Goal: Information Seeking & Learning: Check status

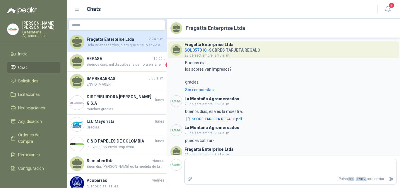
scroll to position [480, 0]
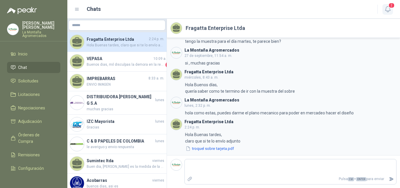
click at [391, 9] on icon "button" at bounding box center [387, 9] width 7 height 7
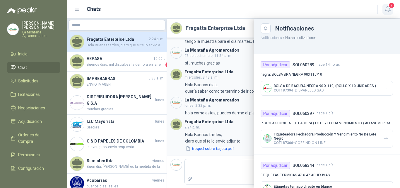
click at [391, 9] on icon "button" at bounding box center [387, 9] width 7 height 7
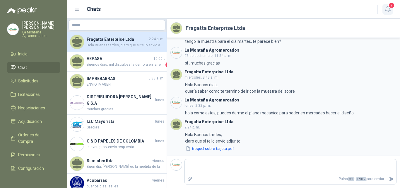
click at [391, 9] on icon "button" at bounding box center [387, 9] width 7 height 7
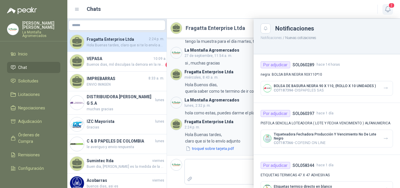
click at [388, 9] on icon "button" at bounding box center [387, 9] width 7 height 7
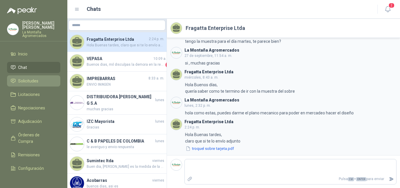
click at [27, 82] on span "Solicitudes" at bounding box center [28, 81] width 20 height 6
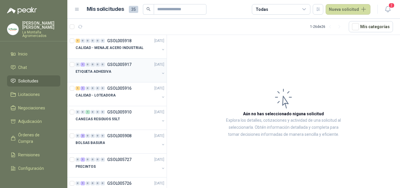
click at [92, 73] on p "ETIQUETA ADHESIVA" at bounding box center [94, 72] width 36 height 6
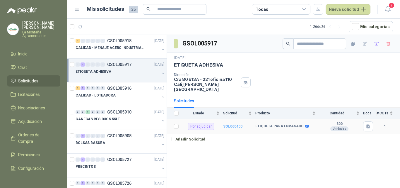
click at [235, 124] on b "SOL060400" at bounding box center [232, 126] width 19 height 4
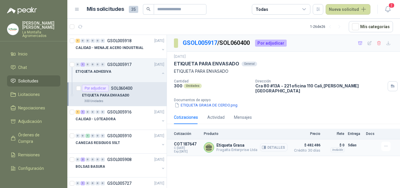
click at [273, 146] on button "Detalles" at bounding box center [274, 147] width 28 height 8
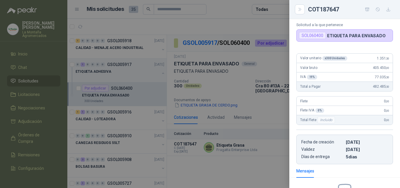
scroll to position [24, 0]
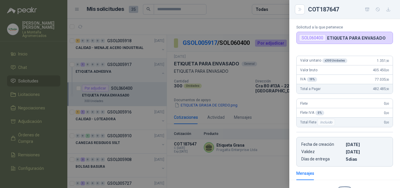
click at [211, 166] on div at bounding box center [200, 94] width 400 height 188
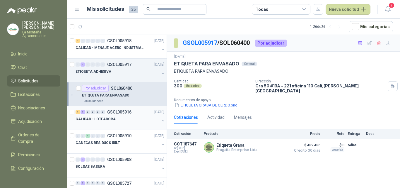
click at [98, 123] on div at bounding box center [118, 124] width 84 height 5
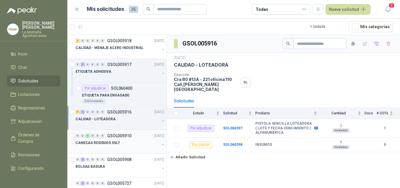
click at [98, 139] on div "CANECAS RESIDUOS 55LT" at bounding box center [118, 142] width 84 height 7
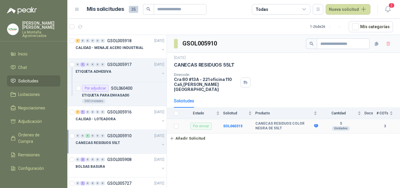
click at [236, 124] on td "SOL060315" at bounding box center [239, 126] width 32 height 14
click at [235, 124] on b "SOL060315" at bounding box center [232, 126] width 19 height 4
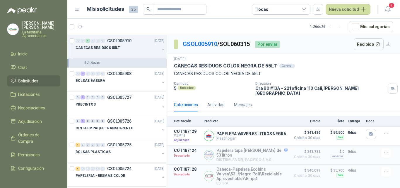
scroll to position [112, 0]
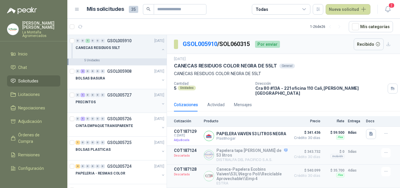
click at [127, 106] on div at bounding box center [118, 107] width 84 height 5
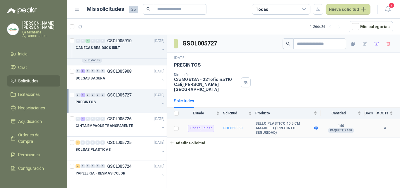
click at [229, 126] on b "SOL058353" at bounding box center [232, 128] width 19 height 4
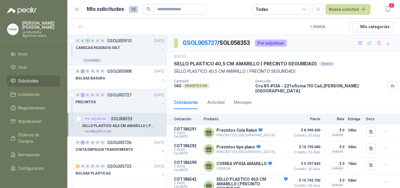
scroll to position [6, 0]
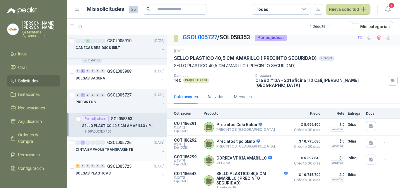
click at [114, 148] on p "CINTA EMPAQUE TRANSPARENTE" at bounding box center [104, 150] width 57 height 6
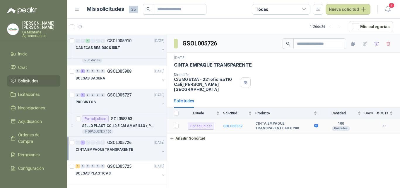
click at [234, 124] on b "SOL058352" at bounding box center [232, 126] width 19 height 4
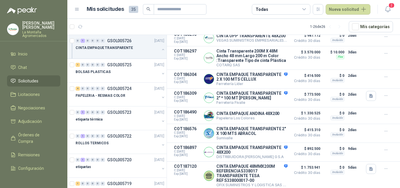
scroll to position [240, 0]
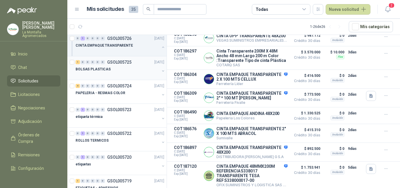
click at [109, 70] on div "BOLSAS PLASTICAS" at bounding box center [118, 69] width 84 height 7
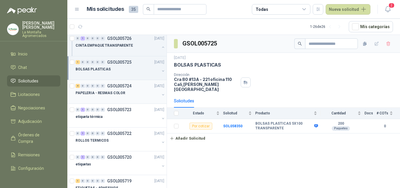
click at [122, 96] on div "PAPELERIA - RESMAS COLOR" at bounding box center [118, 92] width 84 height 7
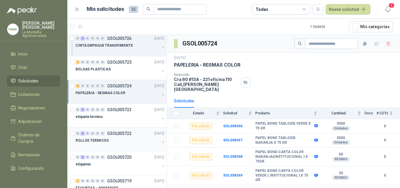
click at [117, 141] on div "ROLLOS TERMICOS" at bounding box center [118, 140] width 84 height 7
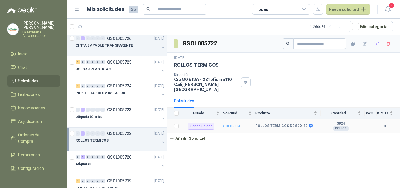
click at [235, 124] on b "SOL058343" at bounding box center [232, 126] width 19 height 4
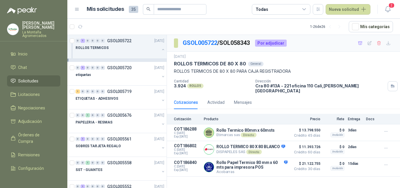
scroll to position [354, 0]
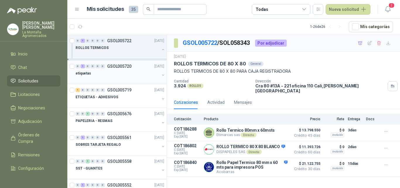
click at [100, 75] on div "etiquetas" at bounding box center [118, 73] width 84 height 7
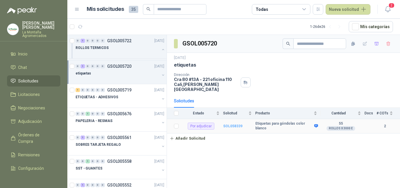
click at [230, 124] on b "SOL058339" at bounding box center [232, 126] width 19 height 4
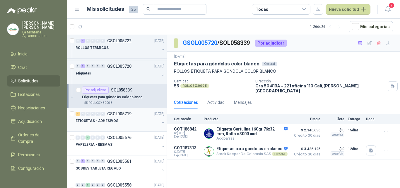
click at [124, 125] on div at bounding box center [118, 126] width 84 height 5
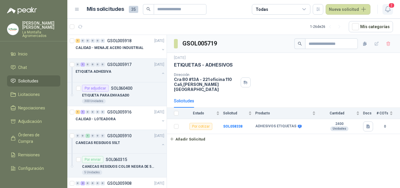
click at [387, 9] on icon "button" at bounding box center [387, 9] width 7 height 7
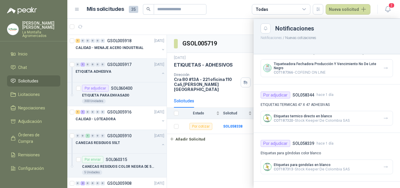
scroll to position [73, 0]
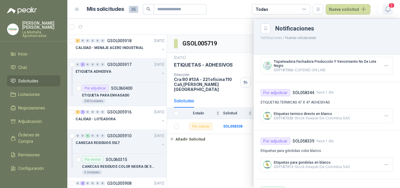
click at [390, 8] on span "2" at bounding box center [391, 6] width 6 height 6
